Goal: Information Seeking & Learning: Learn about a topic

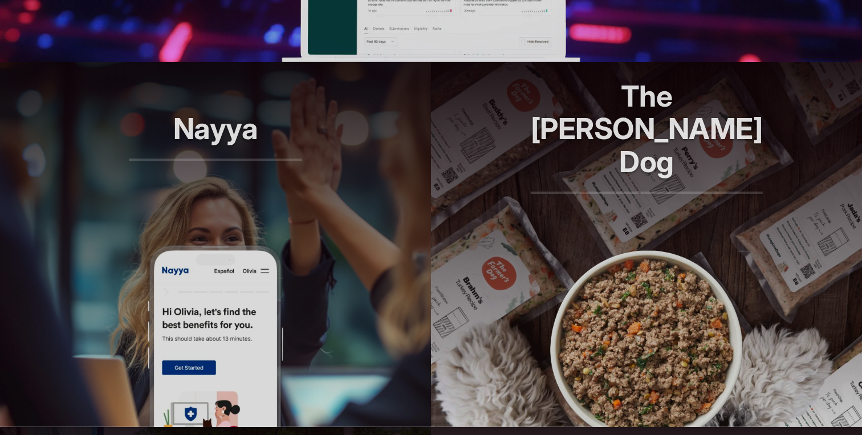
scroll to position [787, 0]
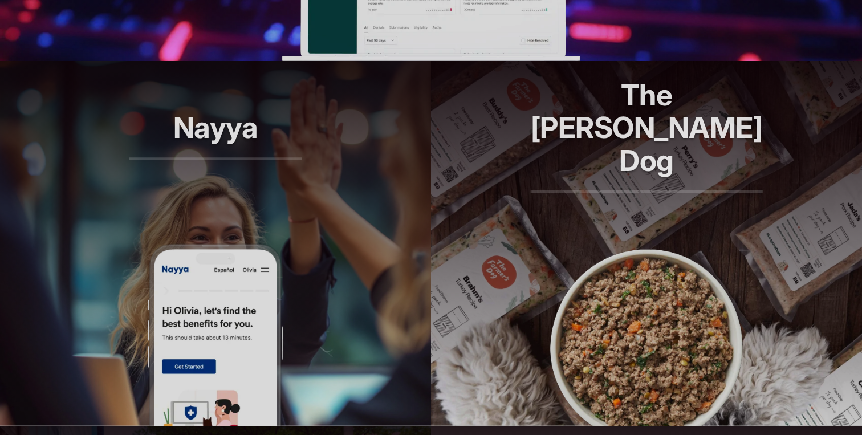
click at [343, 302] on article "Nayya Smarter decisions, better benefits" at bounding box center [215, 243] width 431 height 365
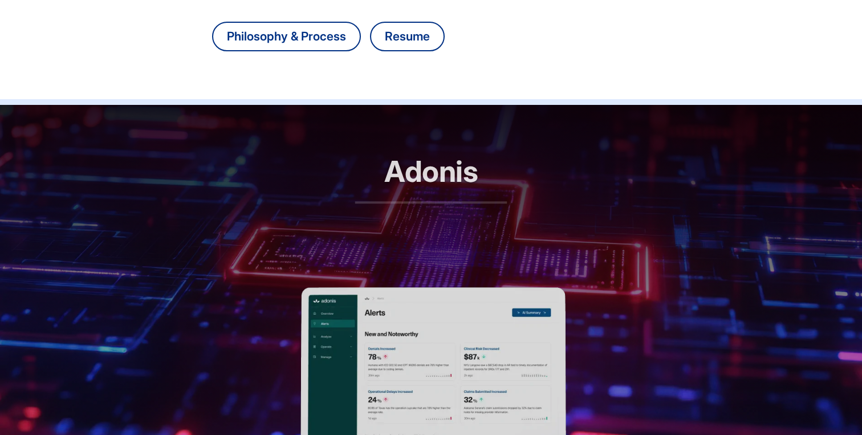
scroll to position [408, 0]
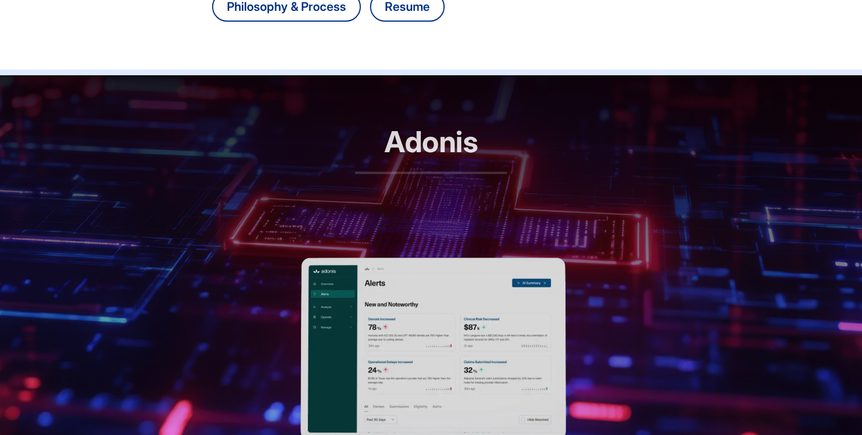
click at [413, 182] on p "RCM automation, reimagined" at bounding box center [431, 193] width 152 height 33
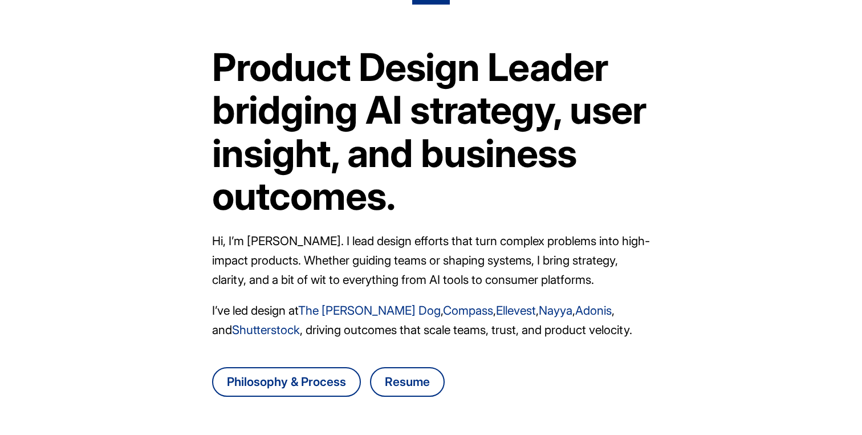
scroll to position [34, 0]
click at [356, 253] on p "Hi, I’m Danny Chang. I lead design efforts that turn complex problems into high…" at bounding box center [431, 260] width 438 height 58
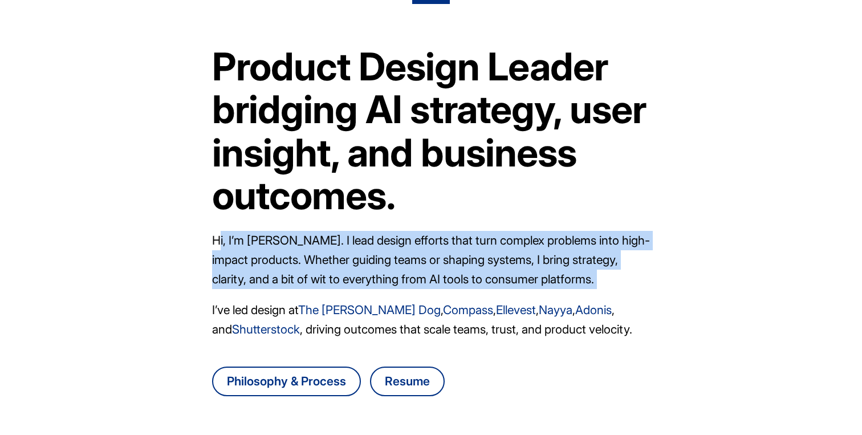
click at [356, 253] on p "Hi, I’m Danny Chang. I lead design efforts that turn complex problems into high…" at bounding box center [431, 260] width 438 height 58
click at [334, 135] on h1 "Product Design Leader bridging AI strategy, user insight, and business outcomes." at bounding box center [431, 131] width 438 height 172
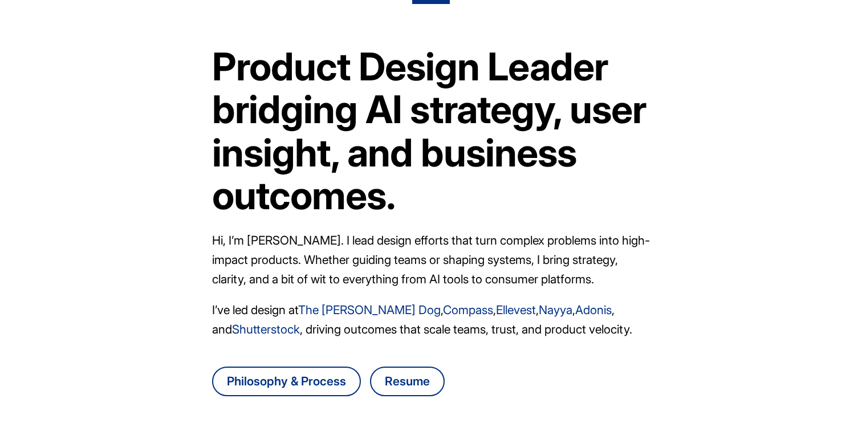
click at [334, 135] on h1 "Product Design Leader bridging AI strategy, user insight, and business outcomes." at bounding box center [431, 131] width 438 height 172
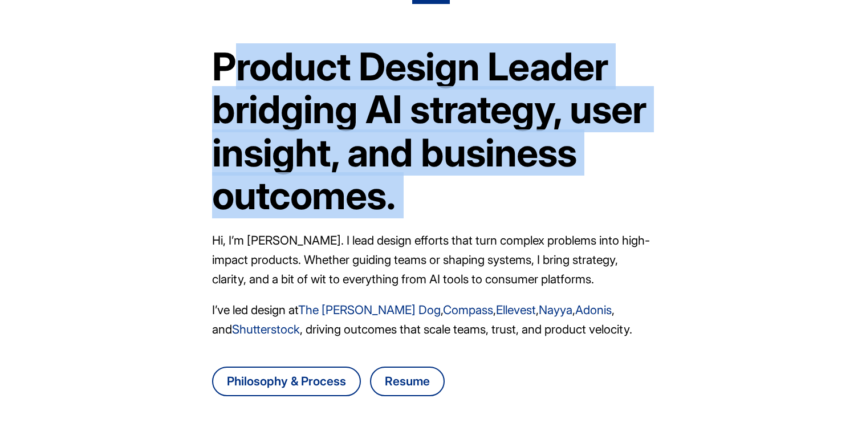
click at [334, 135] on h1 "Product Design Leader bridging AI strategy, user insight, and business outcomes." at bounding box center [431, 131] width 438 height 172
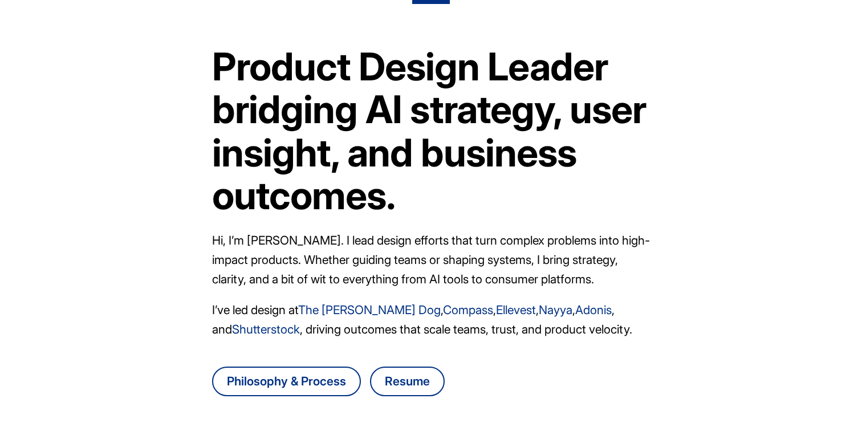
click at [336, 135] on h1 "Product Design Leader bridging AI strategy, user insight, and business outcomes." at bounding box center [431, 131] width 438 height 172
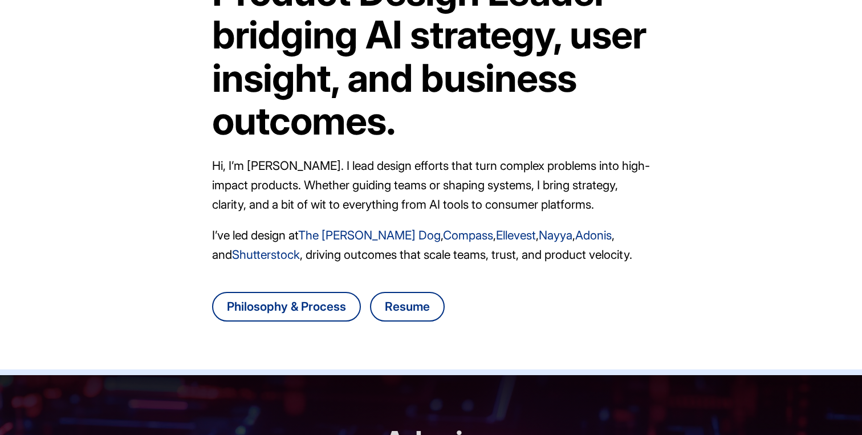
scroll to position [178, 0]
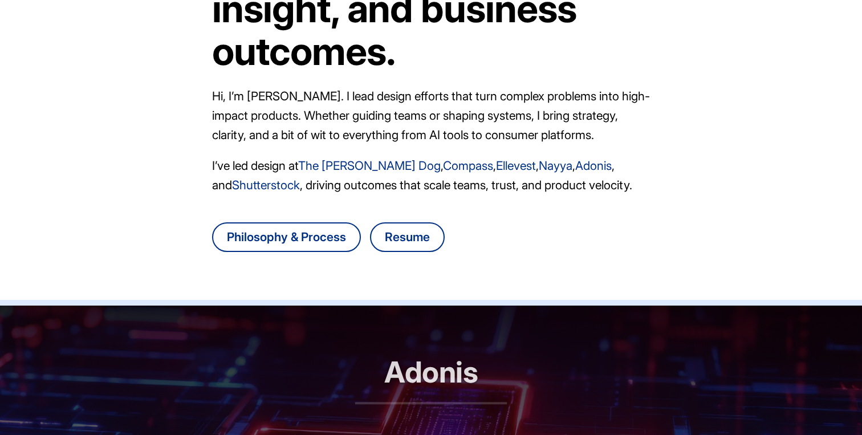
click at [316, 183] on p "I’ve led design at The Farmer's Dog , Compass , Ellevest , Nayya , Adonis , and…" at bounding box center [431, 175] width 438 height 39
click at [286, 149] on article "Product Design Leader bridging AI strategy, user insight, and business outcomes…" at bounding box center [431, 80] width 438 height 440
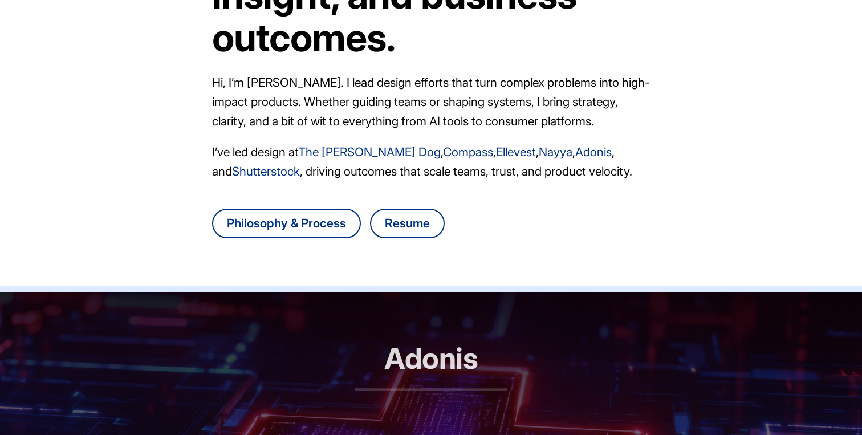
scroll to position [0, 0]
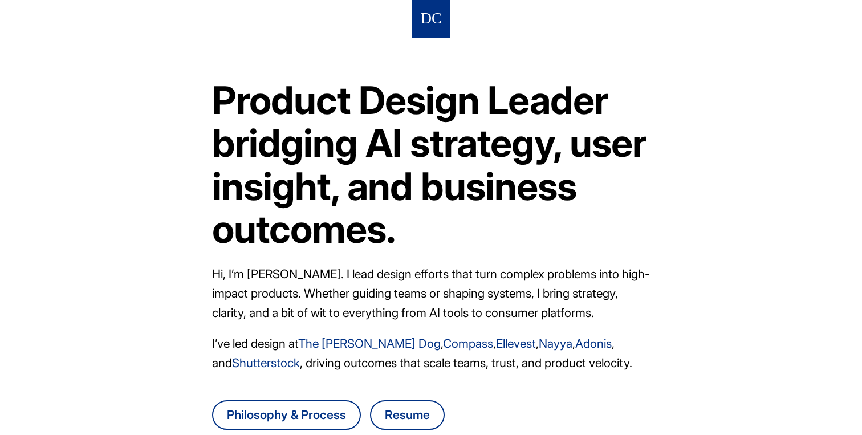
click at [288, 193] on h1 "Product Design Leader bridging AI strategy, user insight, and business outcomes." at bounding box center [431, 165] width 438 height 172
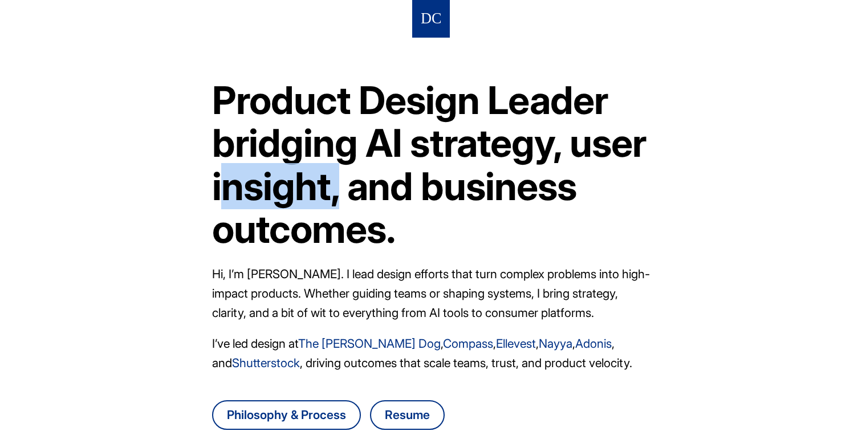
click at [288, 193] on h1 "Product Design Leader bridging AI strategy, user insight, and business outcomes." at bounding box center [431, 165] width 438 height 172
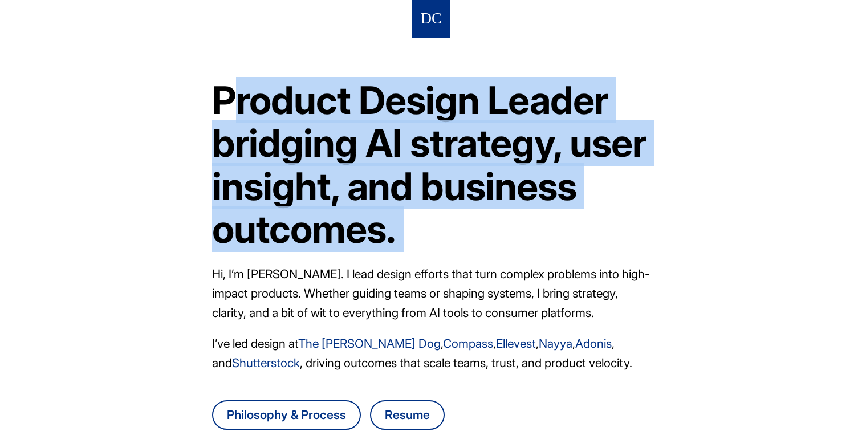
click at [304, 290] on p "Hi, I’m Danny Chang. I lead design efforts that turn complex problems into high…" at bounding box center [431, 293] width 438 height 58
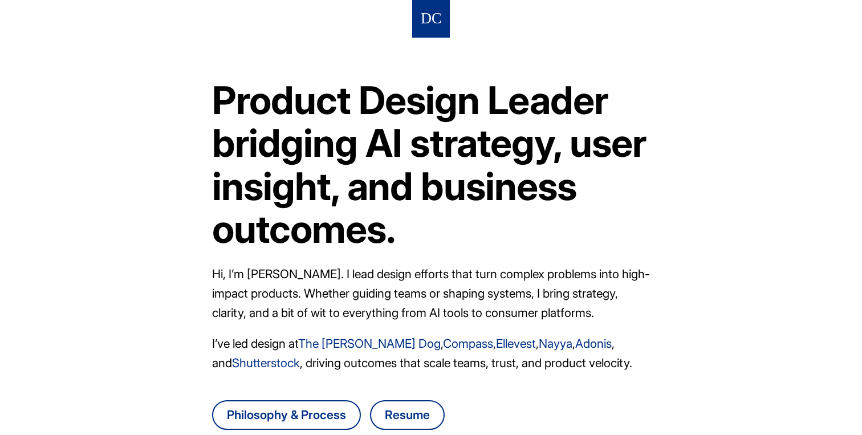
click at [304, 290] on p "Hi, I’m Danny Chang. I lead design efforts that turn complex problems into high…" at bounding box center [431, 293] width 438 height 58
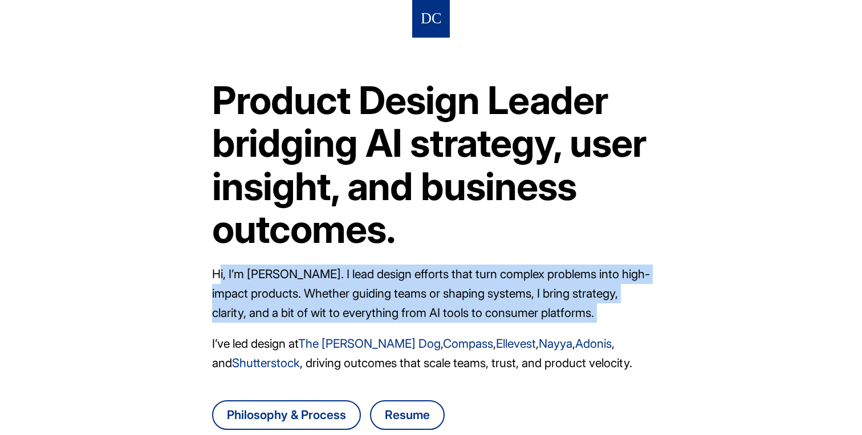
click at [304, 290] on p "Hi, I’m Danny Chang. I lead design efforts that turn complex problems into high…" at bounding box center [431, 293] width 438 height 58
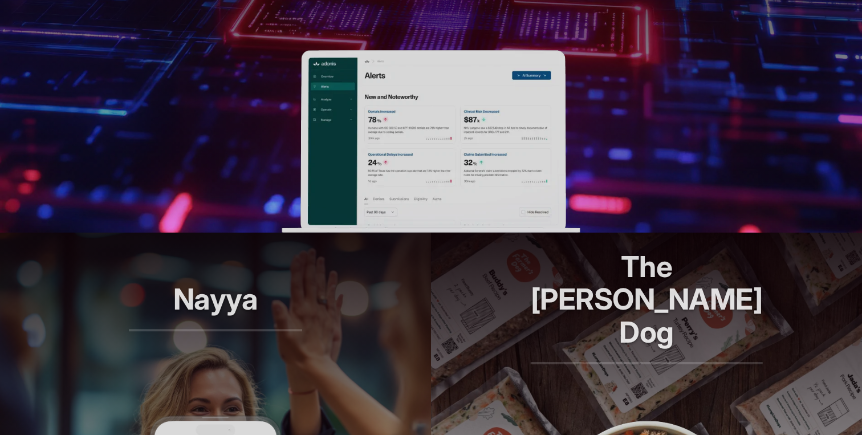
scroll to position [445, 0]
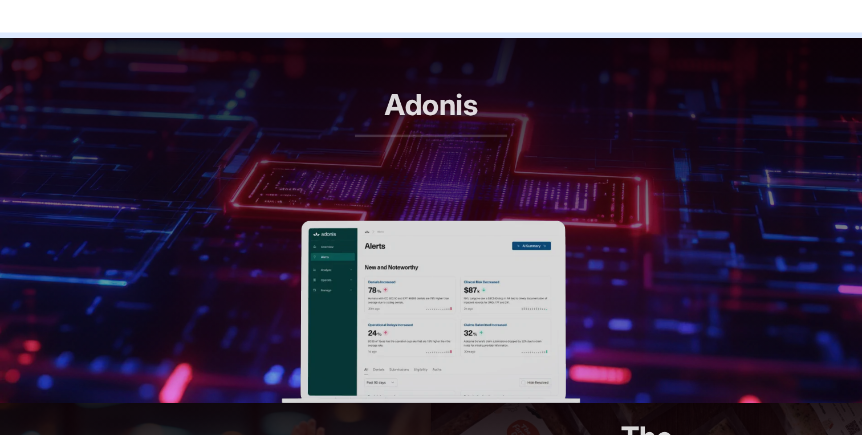
click at [397, 165] on p "RCM automation, reimagined" at bounding box center [431, 156] width 152 height 33
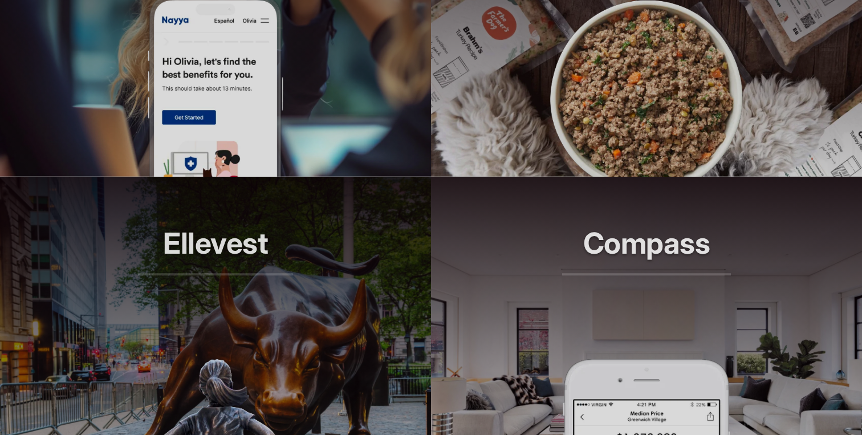
scroll to position [1195, 0]
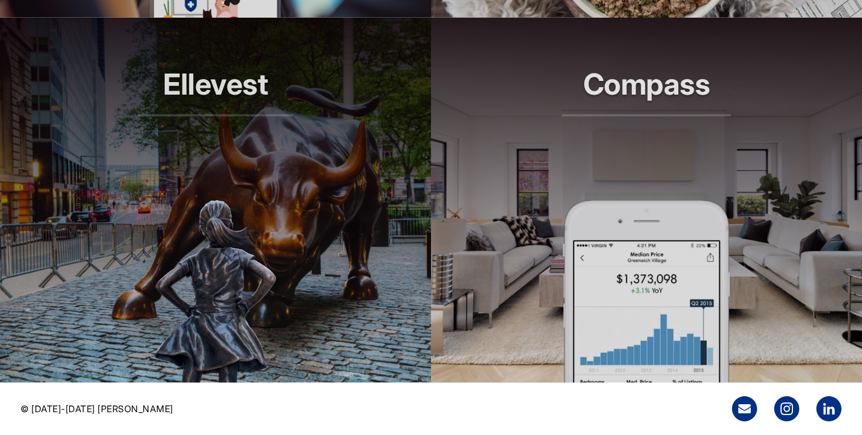
click at [590, 137] on p "Smarter tools for modern agents" at bounding box center [646, 136] width 169 height 33
click at [242, 144] on p "Smarter investing, built for her" at bounding box center [216, 136] width 156 height 33
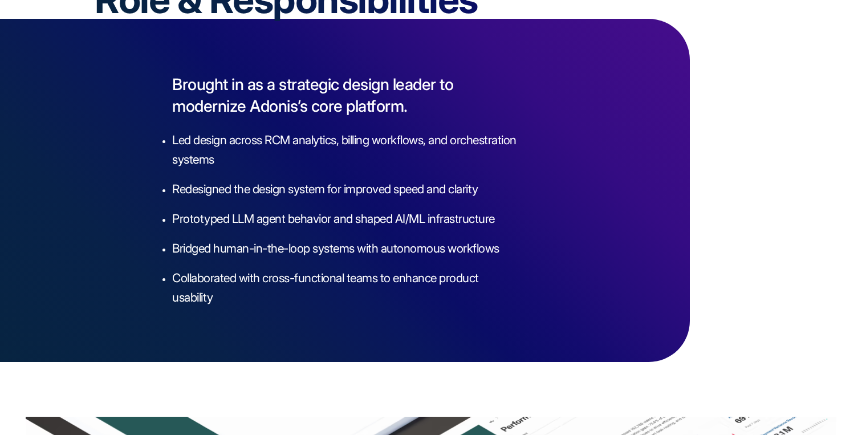
scroll to position [1694, 0]
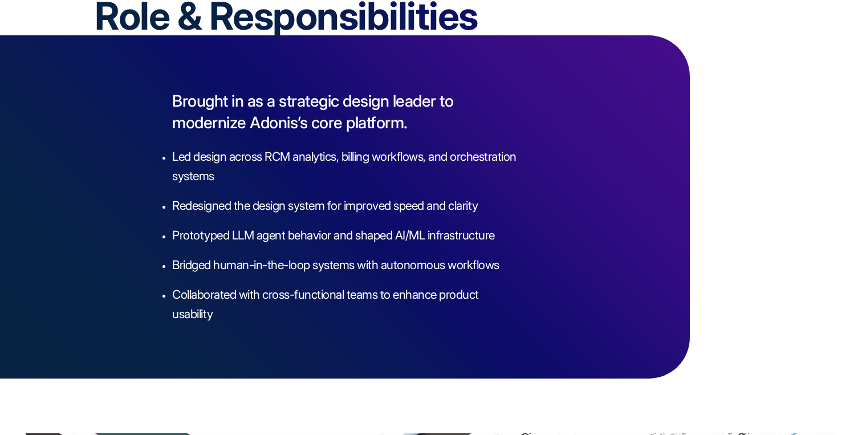
click at [369, 133] on section "Brought in as a strategic design leader to modernize Adonis’s core platform. Le…" at bounding box center [345, 206] width 690 height 343
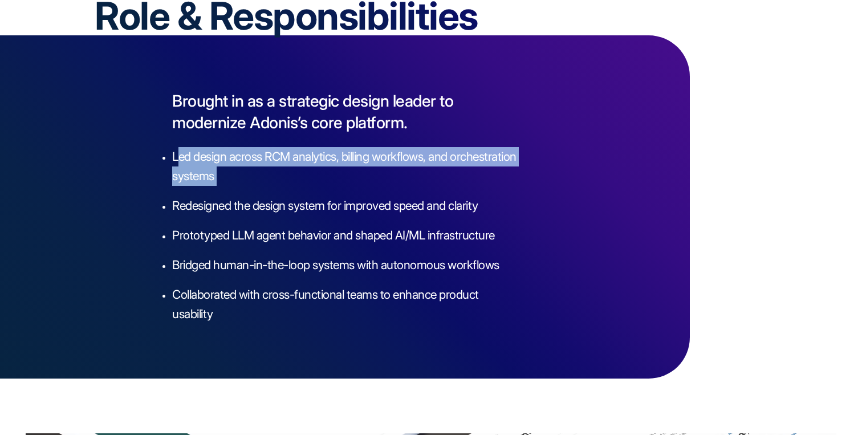
click at [371, 123] on p "Brought in as a strategic design leader to modernize Adonis’s core platform." at bounding box center [344, 111] width 345 height 43
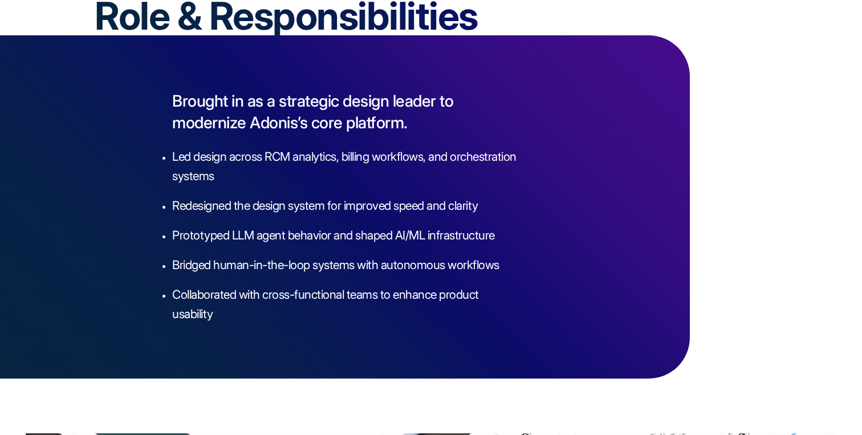
click at [371, 123] on p "Brought in as a strategic design leader to modernize Adonis’s core platform." at bounding box center [344, 111] width 345 height 43
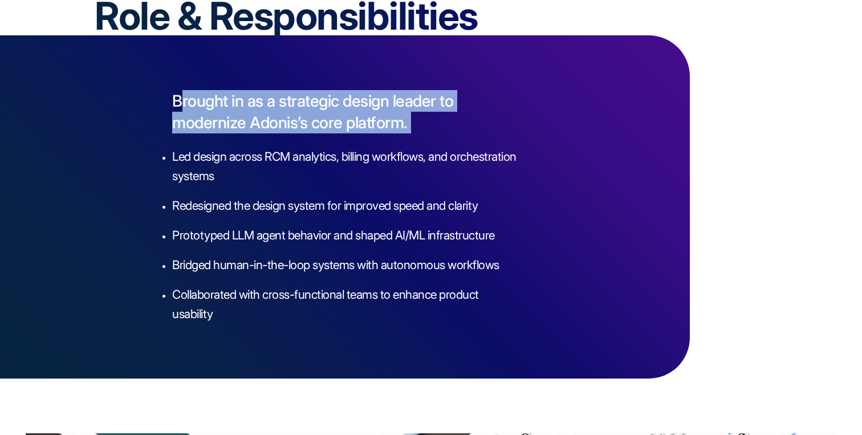
click at [371, 123] on p "Brought in as a strategic design leader to modernize Adonis’s core platform." at bounding box center [344, 111] width 345 height 43
click at [364, 174] on p "Led design across RCM analytics, billing workflows, and orchestration systems" at bounding box center [344, 166] width 345 height 39
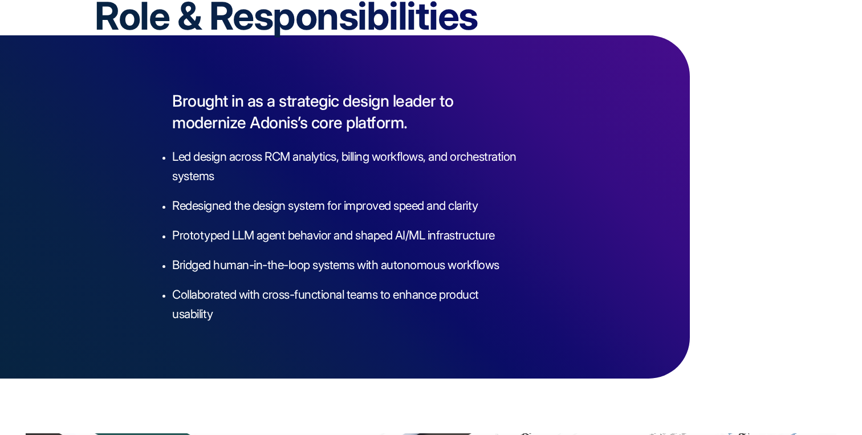
click at [364, 174] on p "Led design across RCM analytics, billing workflows, and orchestration systems" at bounding box center [344, 166] width 345 height 39
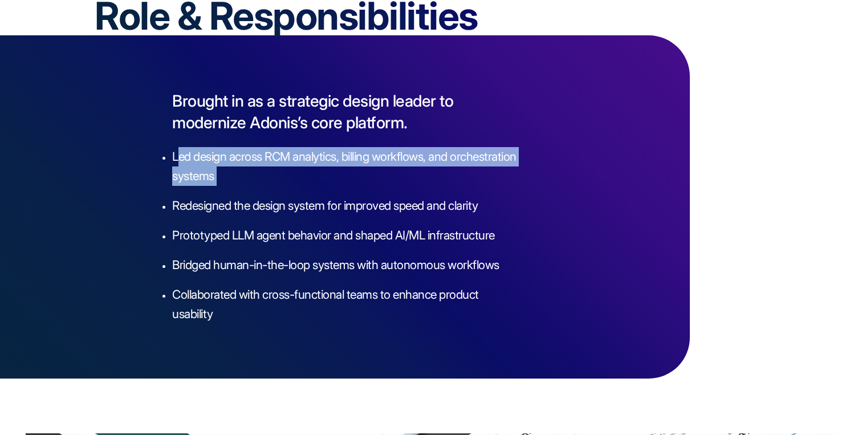
click at [364, 174] on p "Led design across RCM analytics, billing workflows, and orchestration systems" at bounding box center [344, 166] width 345 height 39
click at [361, 203] on p "Redesigned the design system for improved speed and clarity" at bounding box center [344, 205] width 345 height 19
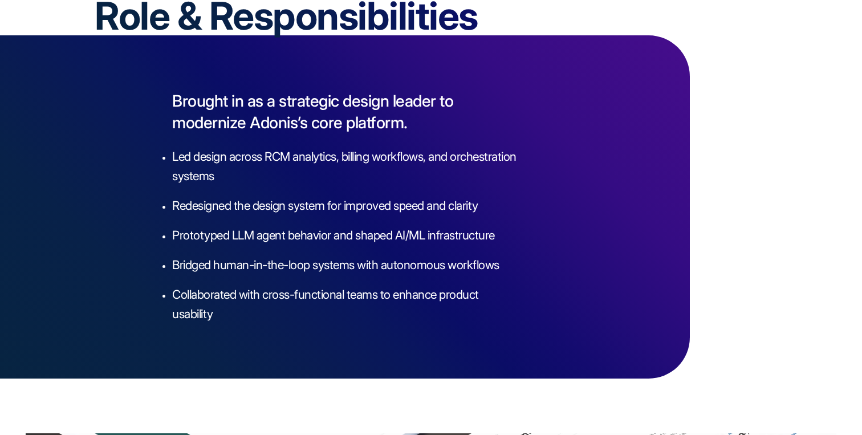
click at [361, 203] on p "Redesigned the design system for improved speed and clarity" at bounding box center [344, 205] width 345 height 19
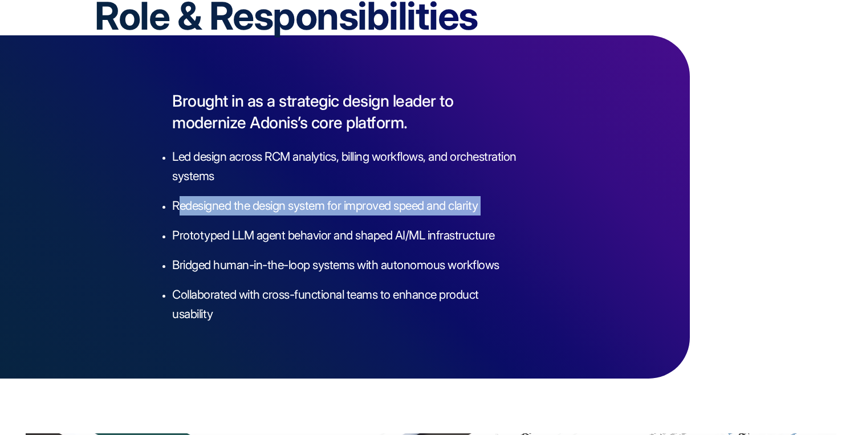
click at [361, 203] on p "Redesigned the design system for improved speed and clarity" at bounding box center [344, 205] width 345 height 19
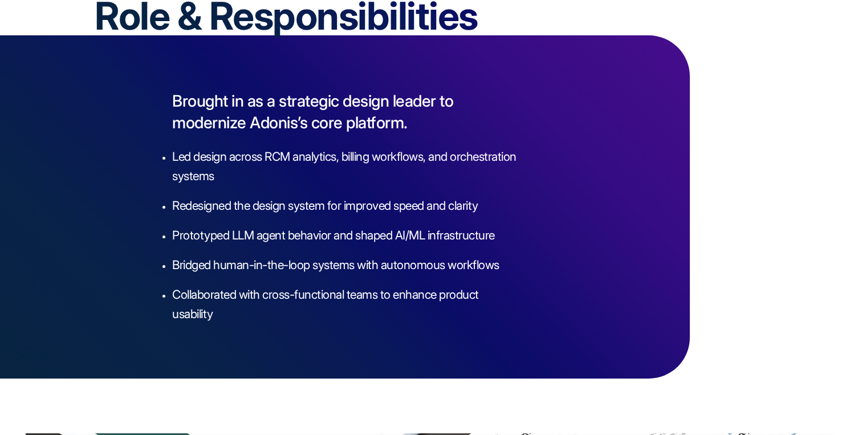
click at [359, 232] on p "Prototyped LLM agent behavior and shaped AI/ML infrastructure" at bounding box center [344, 235] width 345 height 19
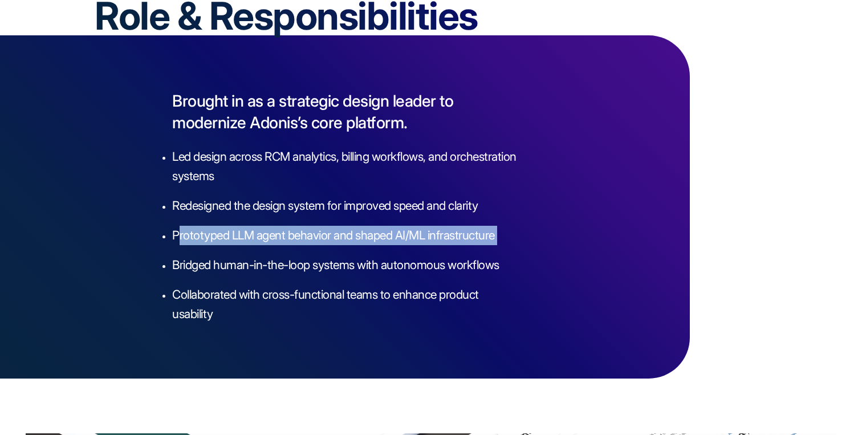
click at [359, 232] on p "Prototyped LLM agent behavior and shaped AI/ML infrastructure" at bounding box center [344, 235] width 345 height 19
click at [359, 266] on p "Bridged human-in-the-loop systems with autonomous workflows" at bounding box center [344, 264] width 345 height 19
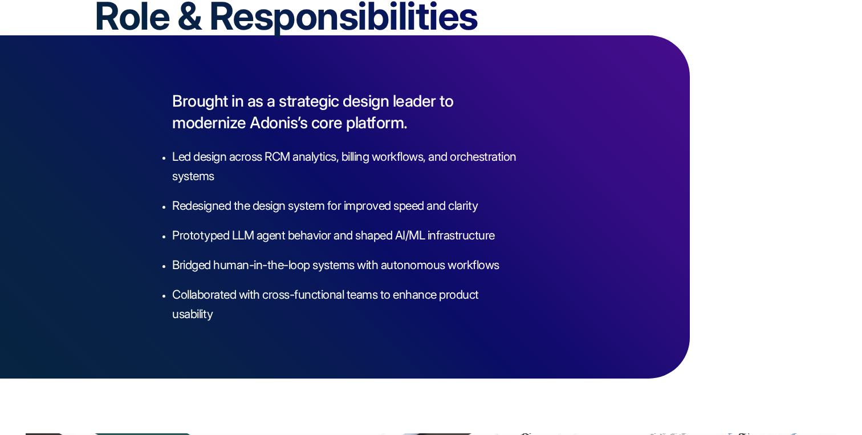
click at [359, 266] on p "Bridged human-in-the-loop systems with autonomous workflows" at bounding box center [344, 264] width 345 height 19
click at [356, 308] on p "Collaborated with cross-functional teams to enhance product usability" at bounding box center [344, 304] width 345 height 39
click at [356, 299] on p "Collaborated with cross-functional teams to enhance product usability" at bounding box center [344, 304] width 345 height 39
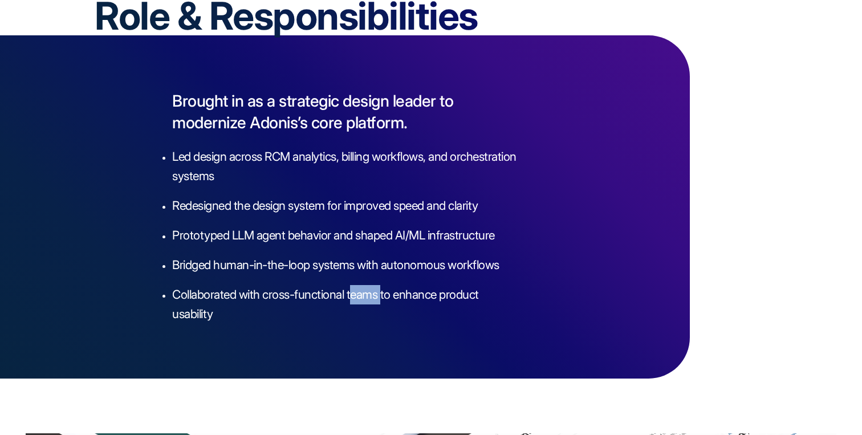
click at [356, 299] on p "Collaborated with cross-functional teams to enhance product usability" at bounding box center [344, 304] width 345 height 39
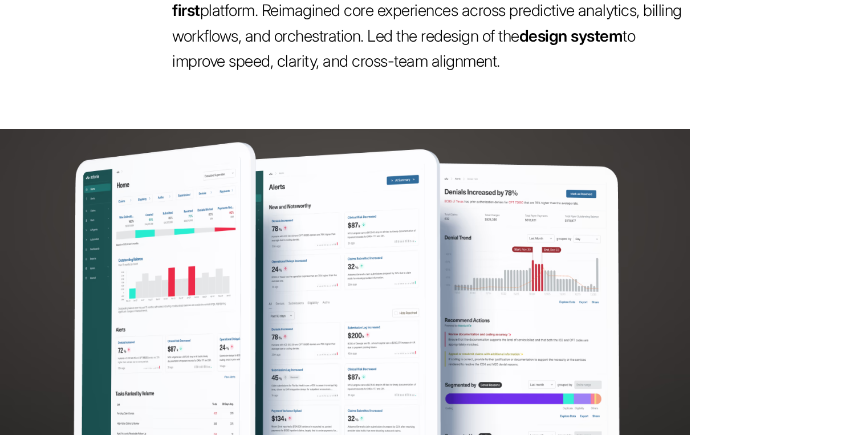
scroll to position [625, 0]
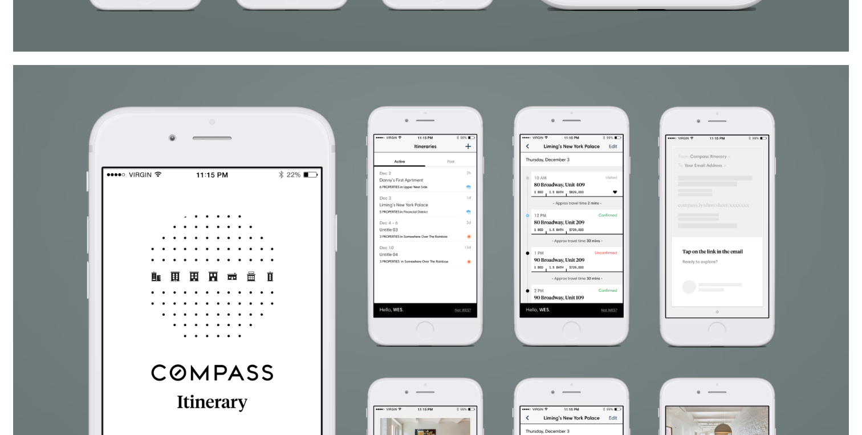
scroll to position [1602, 0]
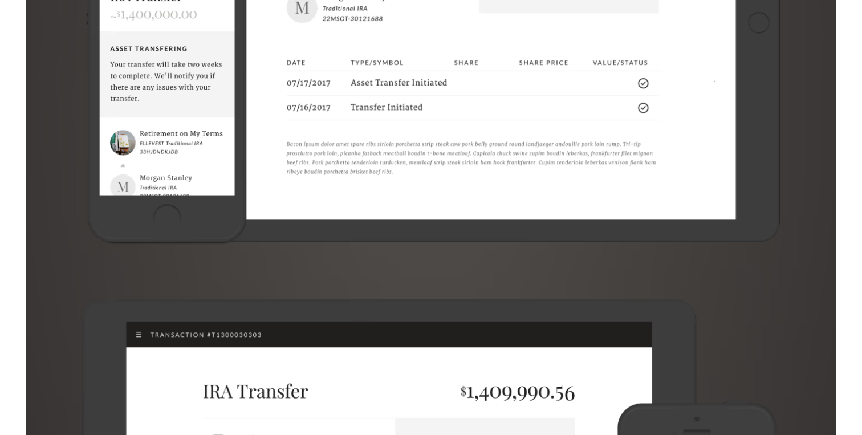
scroll to position [2746, 0]
